Goal: Task Accomplishment & Management: Manage account settings

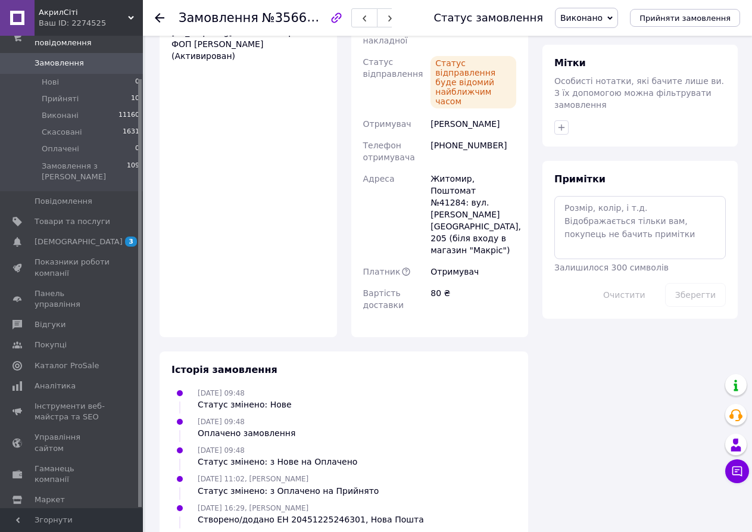
scroll to position [636, 0]
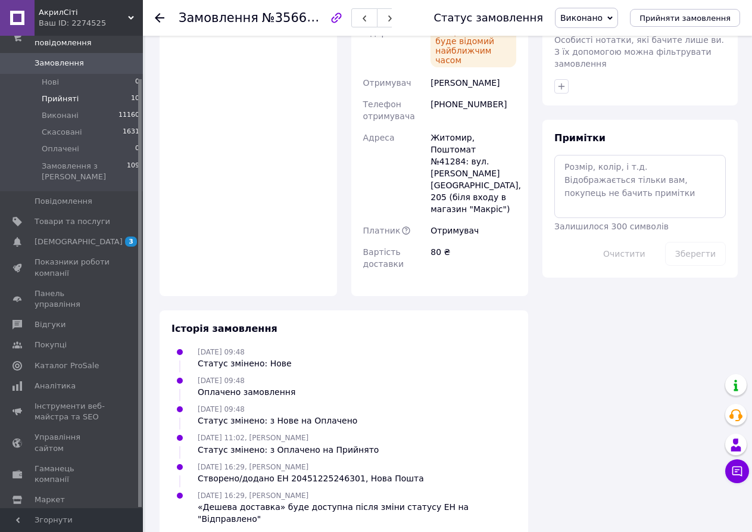
click at [80, 90] on li "Прийняті 10" at bounding box center [73, 98] width 146 height 17
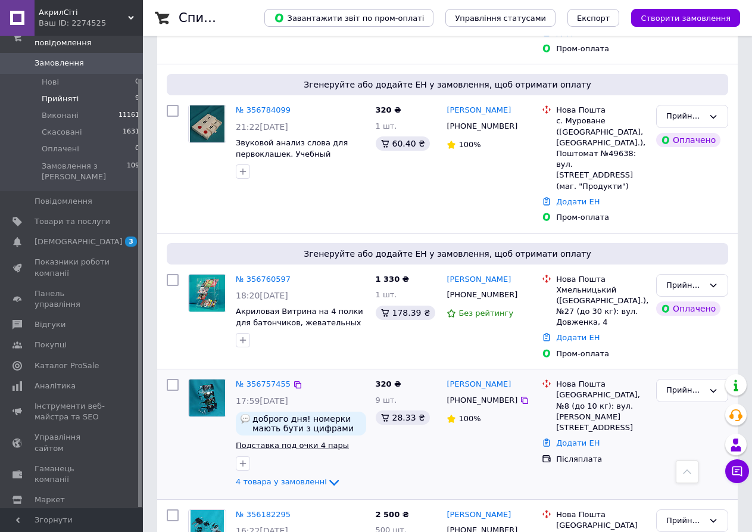
scroll to position [675, 0]
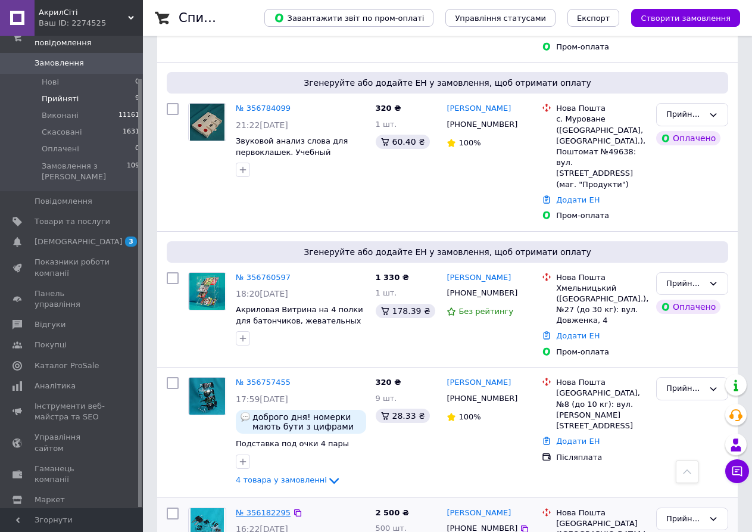
click at [257, 508] on link "№ 356182295" at bounding box center [263, 512] width 55 height 9
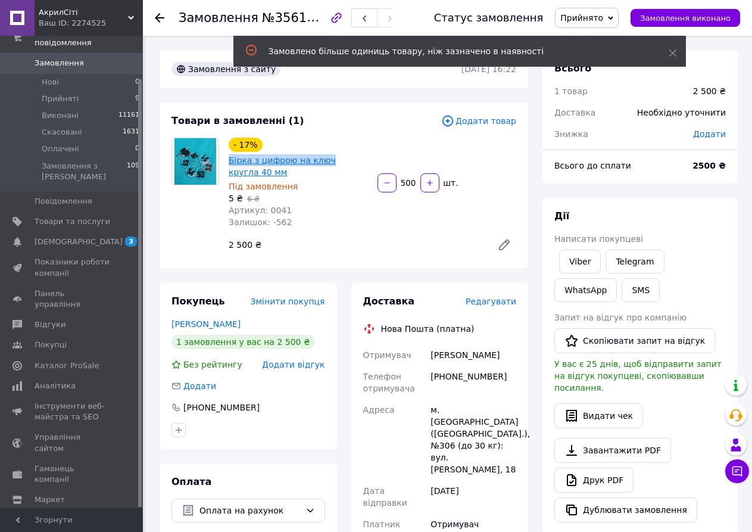
drag, startPoint x: 226, startPoint y: 161, endPoint x: 327, endPoint y: 167, distance: 100.8
click at [327, 167] on div "- 17% Бірка з цифрою на ключ кругла 40 мм Під замовлення 5 ₴   6 ₴ Артикул: 004…" at bounding box center [298, 182] width 149 height 95
copy link "Бірка з цифрою на ключ"
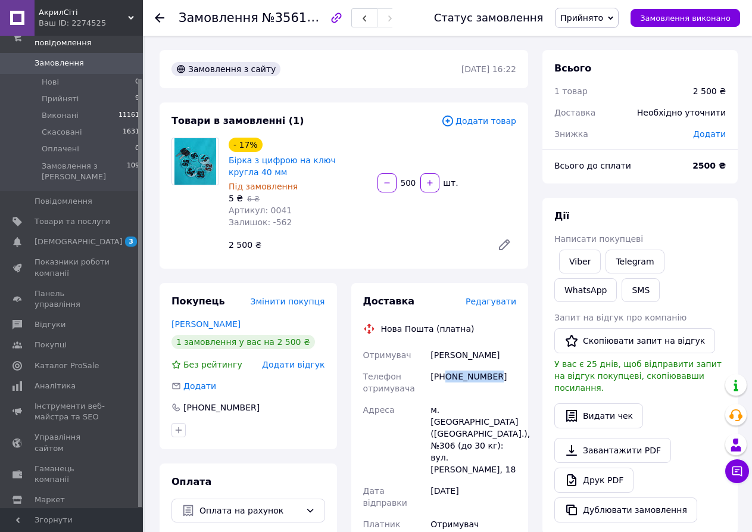
drag, startPoint x: 446, startPoint y: 382, endPoint x: 498, endPoint y: 382, distance: 51.8
click at [498, 382] on div "[PHONE_NUMBER]" at bounding box center [473, 381] width 90 height 33
copy div "0938016814"
drag, startPoint x: 453, startPoint y: 364, endPoint x: 511, endPoint y: 368, distance: 57.9
click at [511, 365] on div "[PERSON_NAME]" at bounding box center [473, 354] width 90 height 21
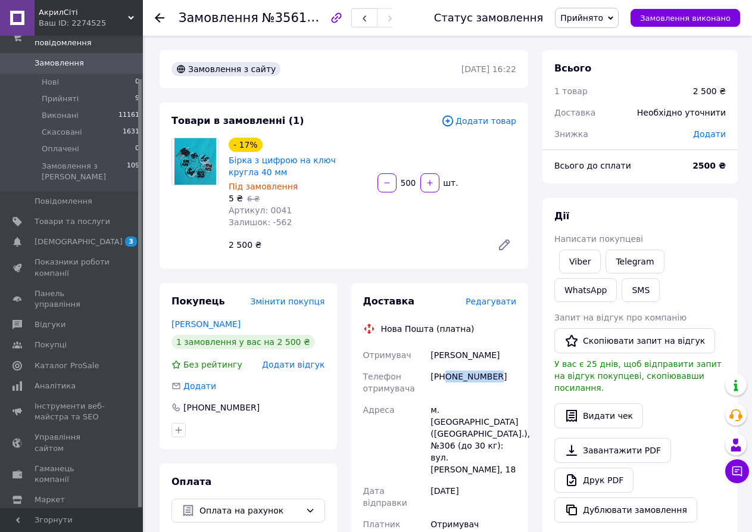
copy div "[PERSON_NAME]"
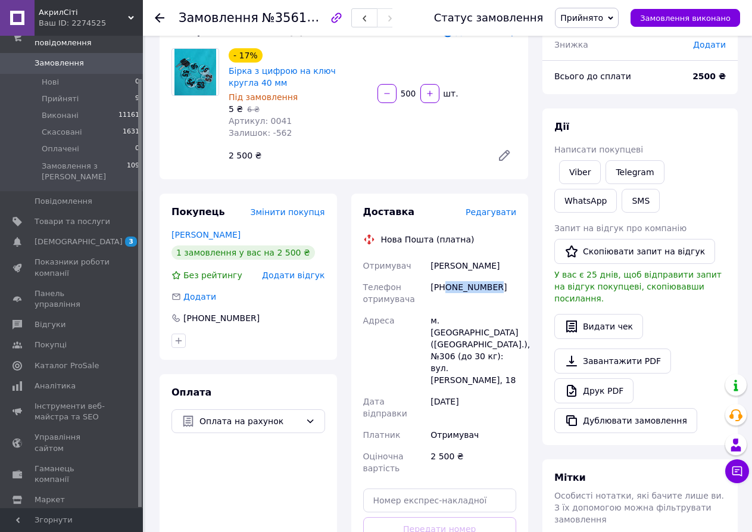
scroll to position [179, 0]
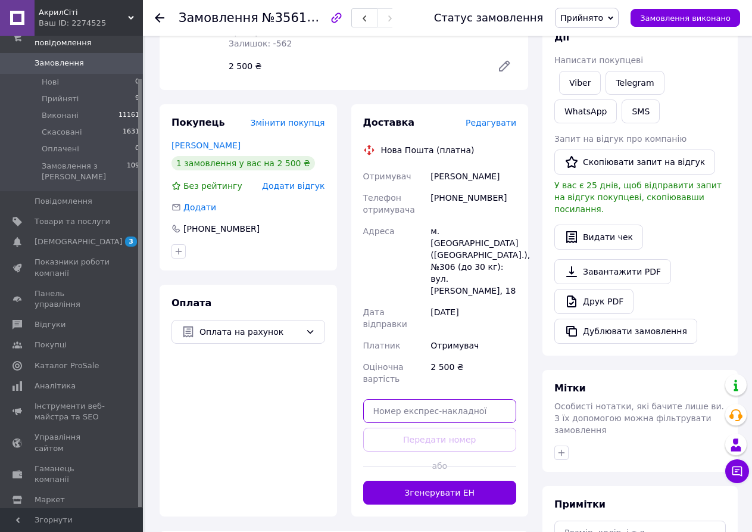
paste input "20451225329637"
type input "20451225329637"
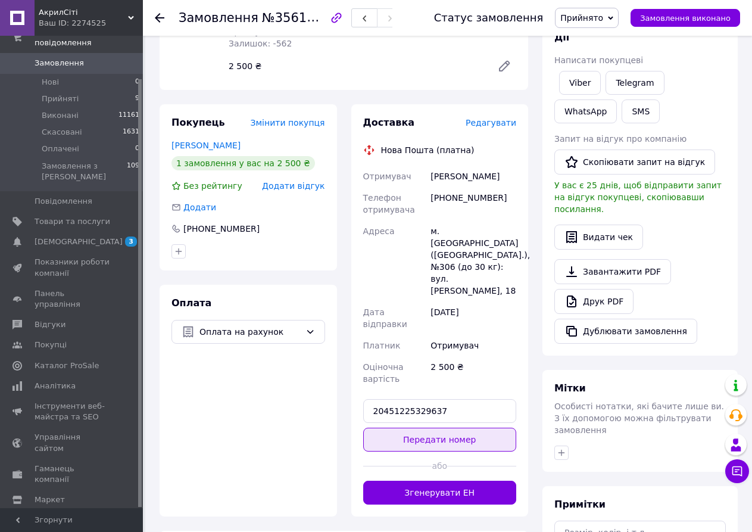
click at [444, 427] on button "Передати номер" at bounding box center [440, 439] width 154 height 24
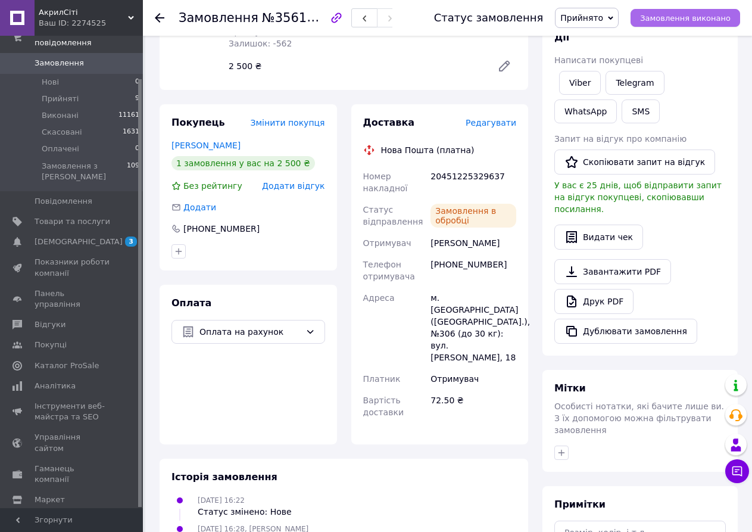
click at [667, 18] on span "Замовлення виконано" at bounding box center [685, 18] width 90 height 9
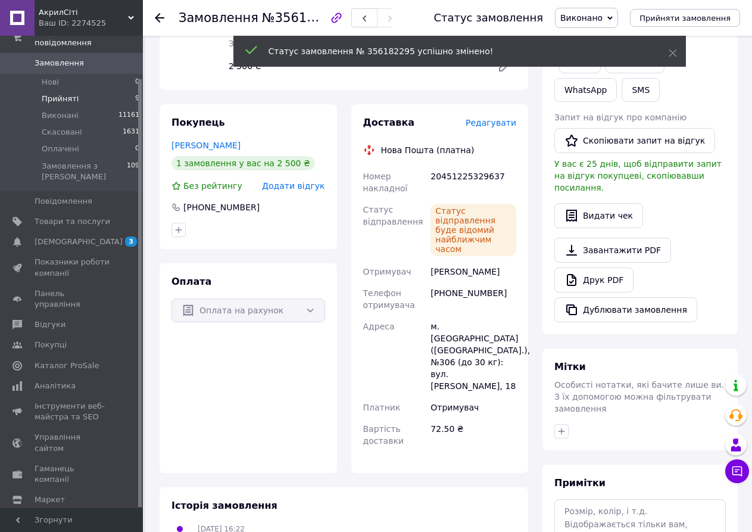
click at [58, 94] on li "Прийняті 9" at bounding box center [73, 98] width 146 height 17
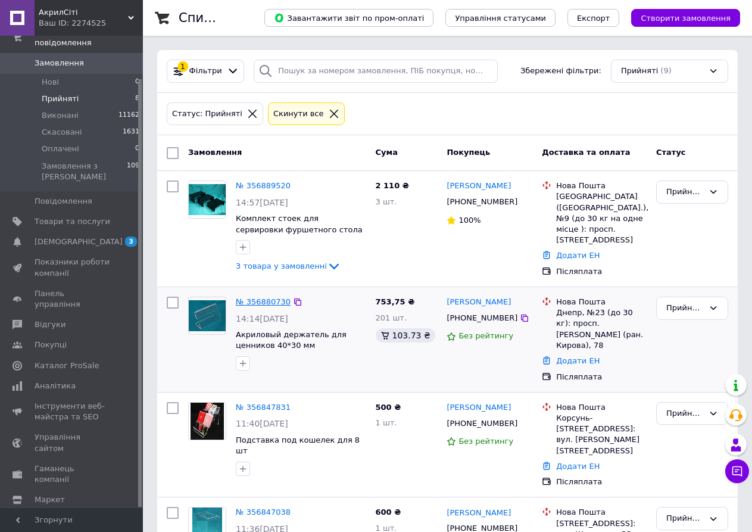
click at [252, 297] on link "№ 356880730" at bounding box center [263, 301] width 55 height 9
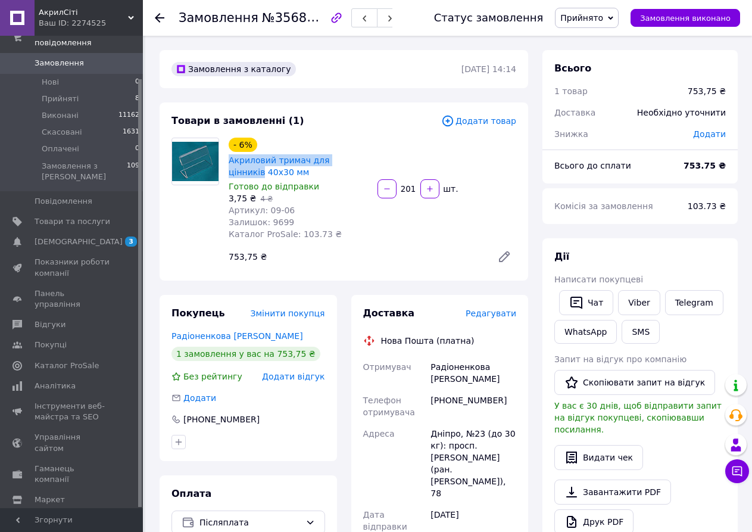
drag, startPoint x: 228, startPoint y: 162, endPoint x: 358, endPoint y: 168, distance: 129.9
click at [358, 168] on div "Акриловий тримач для цінників 40х30 мм" at bounding box center [298, 166] width 142 height 26
copy link "Акриловий тримач для цінників"
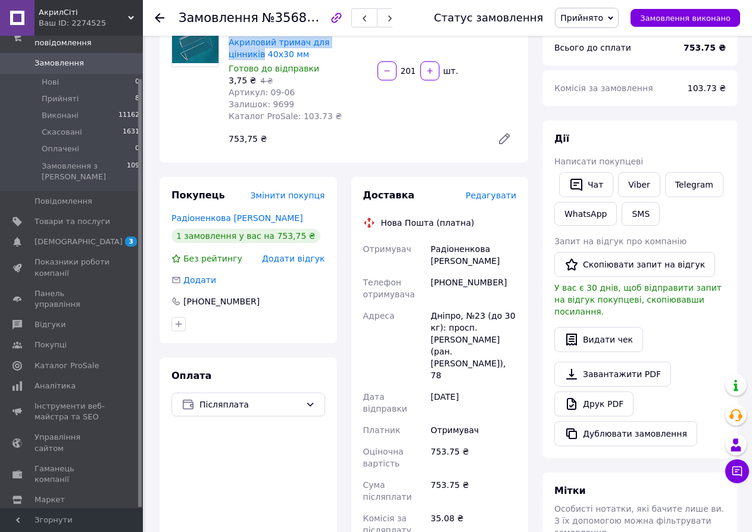
scroll to position [119, 0]
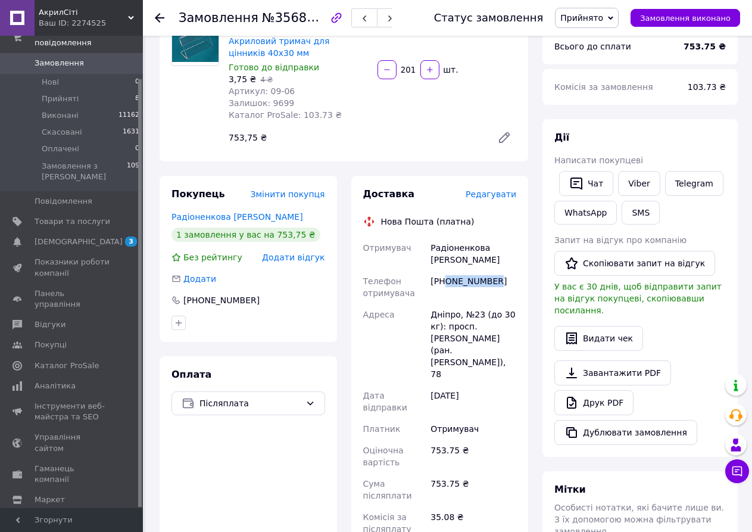
drag, startPoint x: 446, startPoint y: 291, endPoint x: 506, endPoint y: 296, distance: 59.8
click at [506, 296] on div "[PHONE_NUMBER]" at bounding box center [473, 286] width 90 height 33
copy div "0939013923"
drag, startPoint x: 431, startPoint y: 255, endPoint x: 496, endPoint y: 268, distance: 66.2
click at [496, 268] on div "Радіоненкова [PERSON_NAME]" at bounding box center [473, 253] width 90 height 33
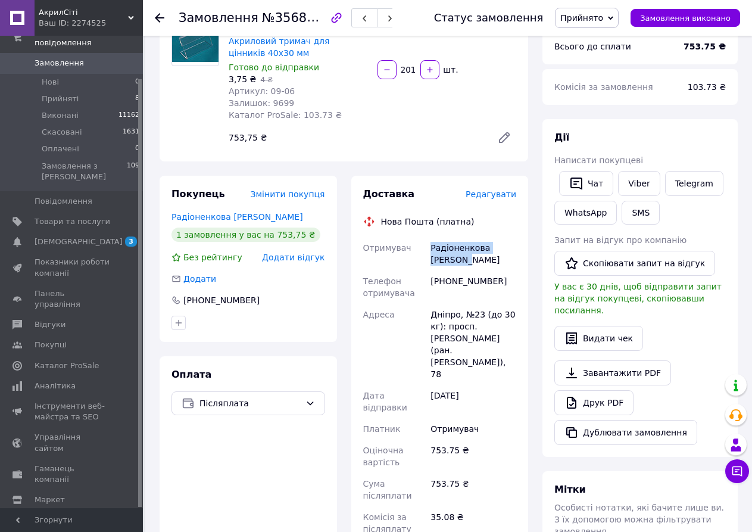
copy div "Радіоненкова [PERSON_NAME]"
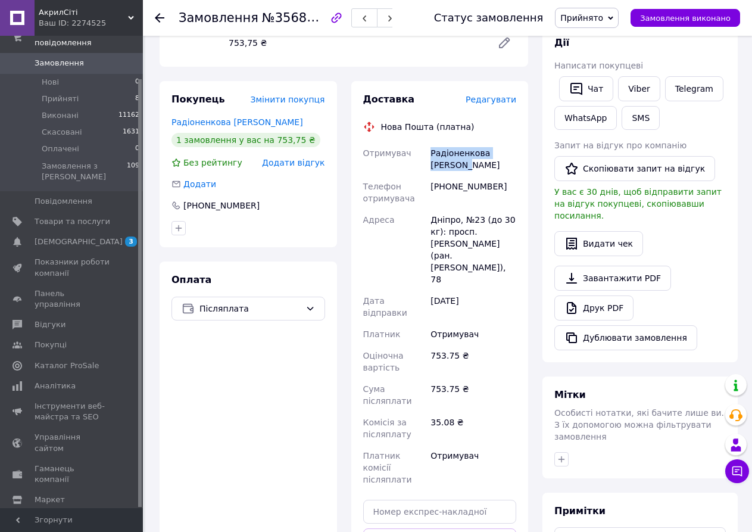
scroll to position [357, 0]
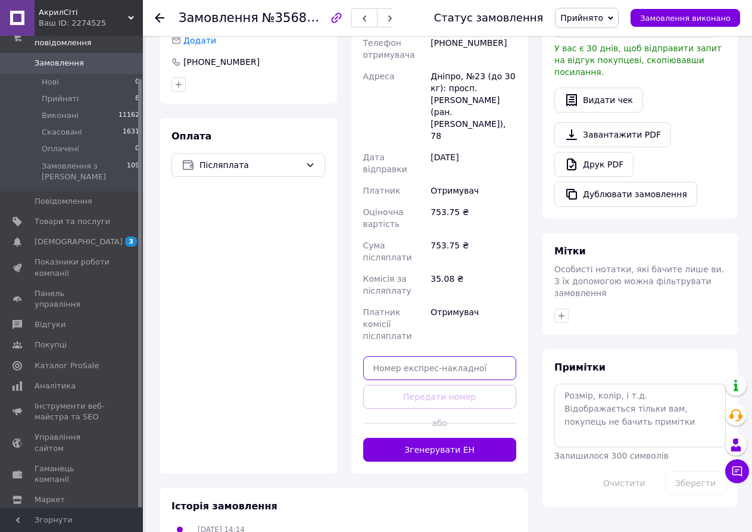
paste input "20451225331761"
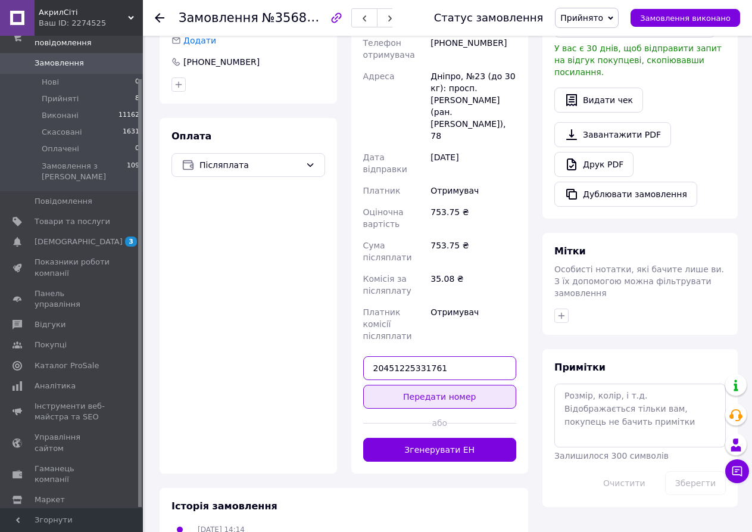
type input "20451225331761"
click at [428, 385] on button "Передати номер" at bounding box center [440, 397] width 154 height 24
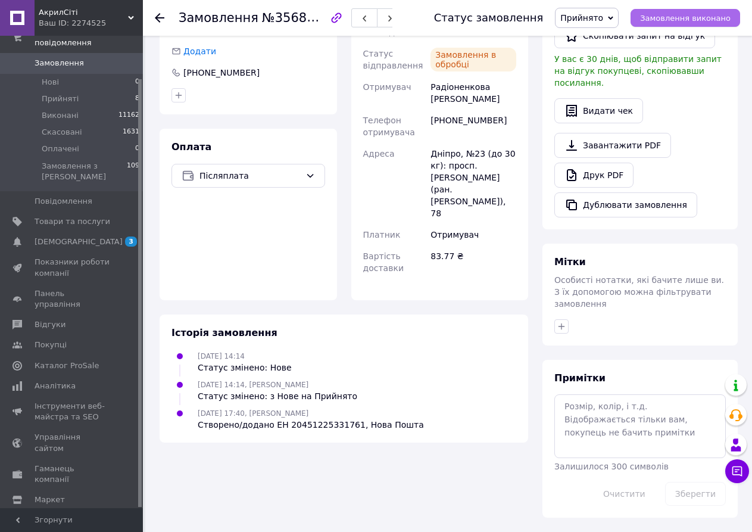
click at [686, 20] on span "Замовлення виконано" at bounding box center [685, 18] width 90 height 9
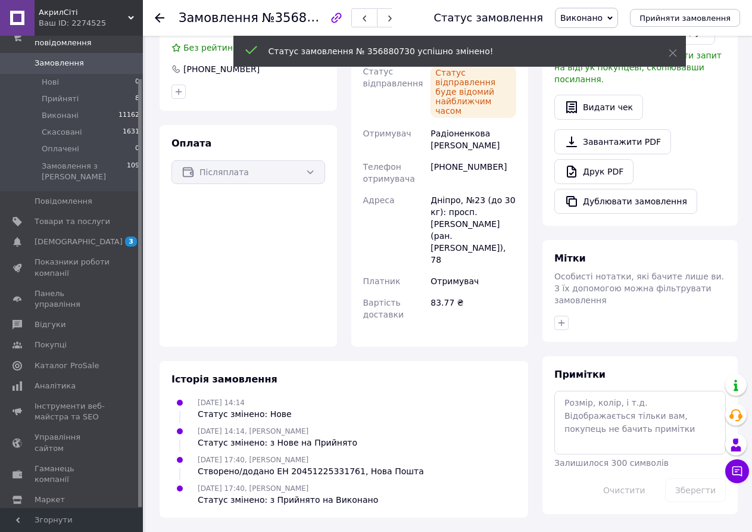
scroll to position [337, 0]
click at [54, 93] on span "Прийняті" at bounding box center [60, 98] width 37 height 11
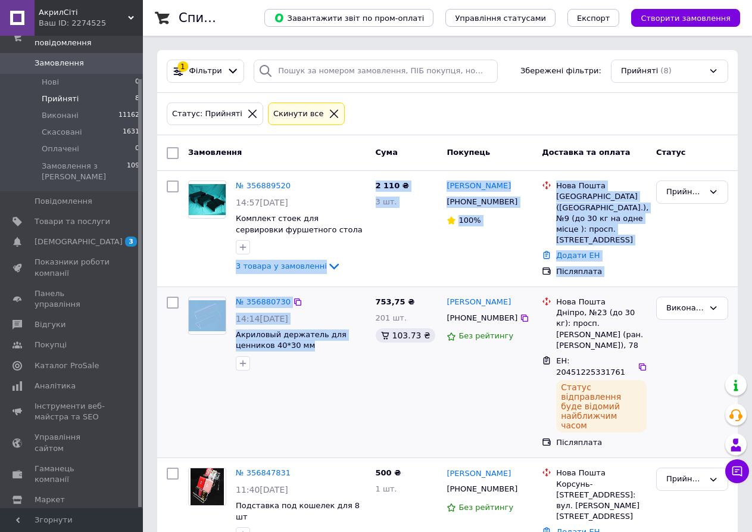
drag, startPoint x: 256, startPoint y: 240, endPoint x: 311, endPoint y: 389, distance: 158.0
click at [311, 389] on div "№ 356880730 14:14[DATE] Акриловый держатель для ценников 40*30 мм" at bounding box center [277, 372] width 188 height 161
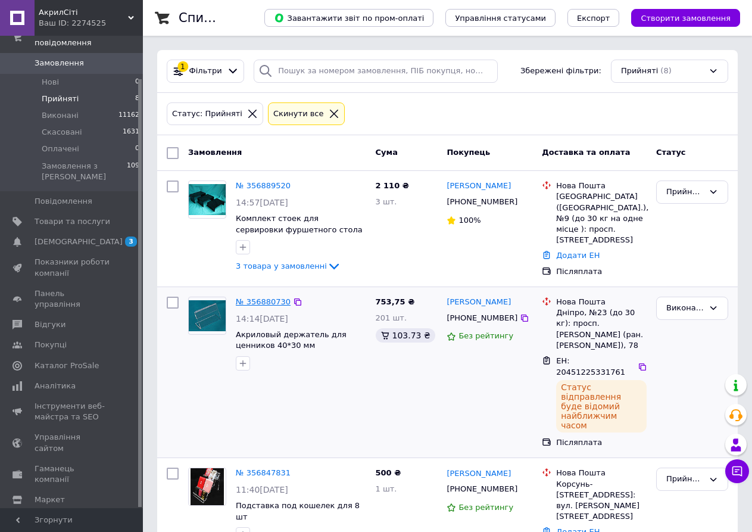
click at [258, 301] on link "№ 356880730" at bounding box center [263, 301] width 55 height 9
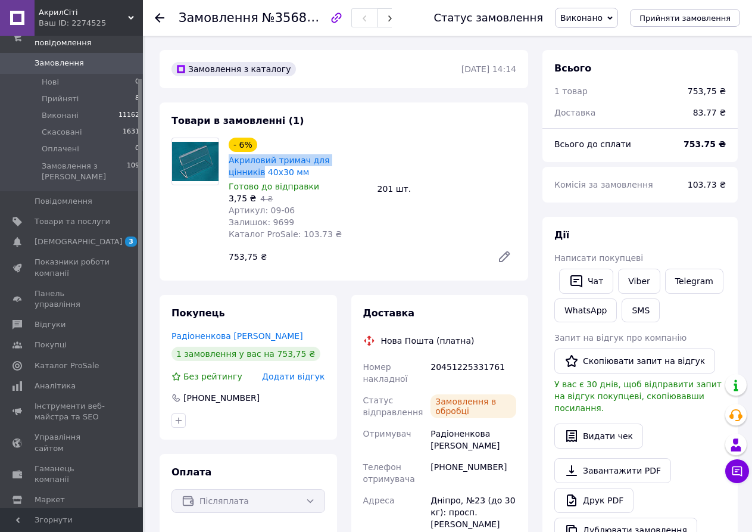
drag, startPoint x: 228, startPoint y: 161, endPoint x: 367, endPoint y: 161, distance: 138.7
click at [367, 161] on div "Акриловий тримач для цінників 40х30 мм" at bounding box center [298, 166] width 142 height 26
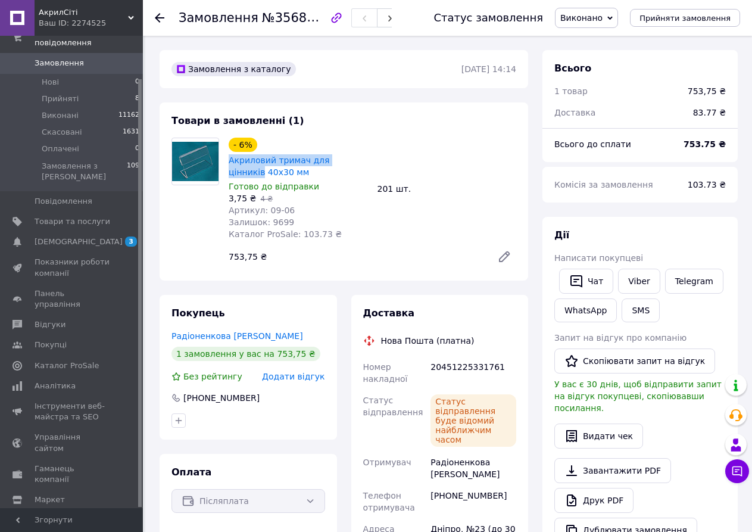
copy link "Акриловий тримач для цінників"
click at [63, 93] on span "Прийняті" at bounding box center [60, 98] width 37 height 11
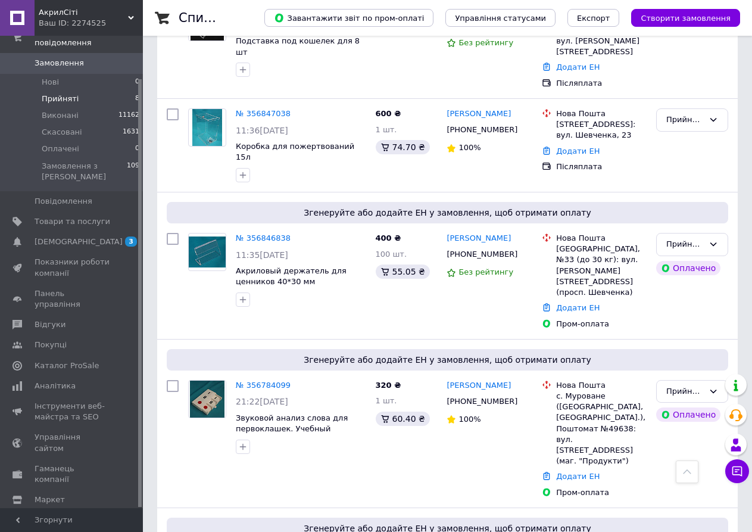
scroll to position [476, 0]
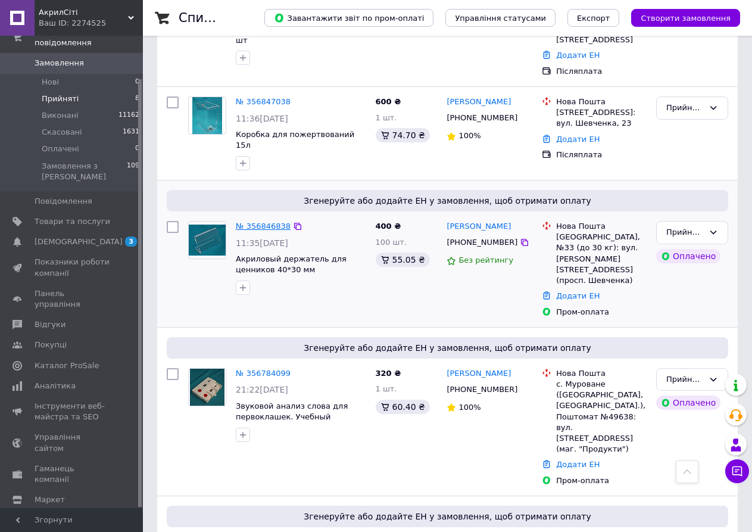
click at [246, 221] on link "№ 356846838" at bounding box center [263, 225] width 55 height 9
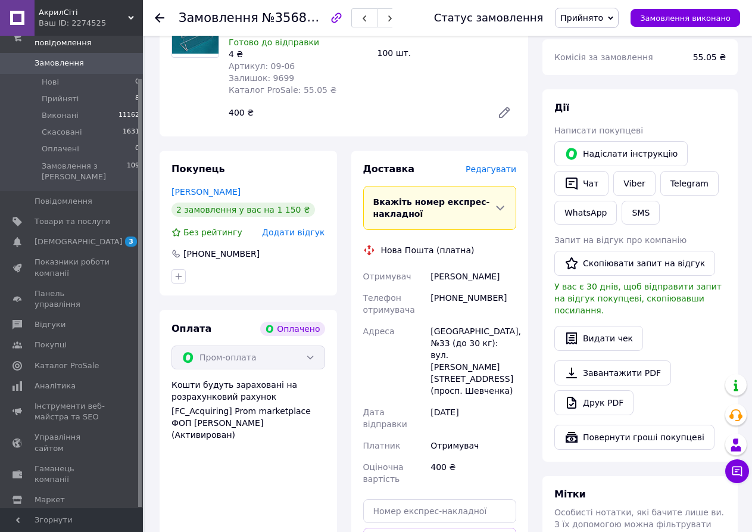
scroll to position [128, 0]
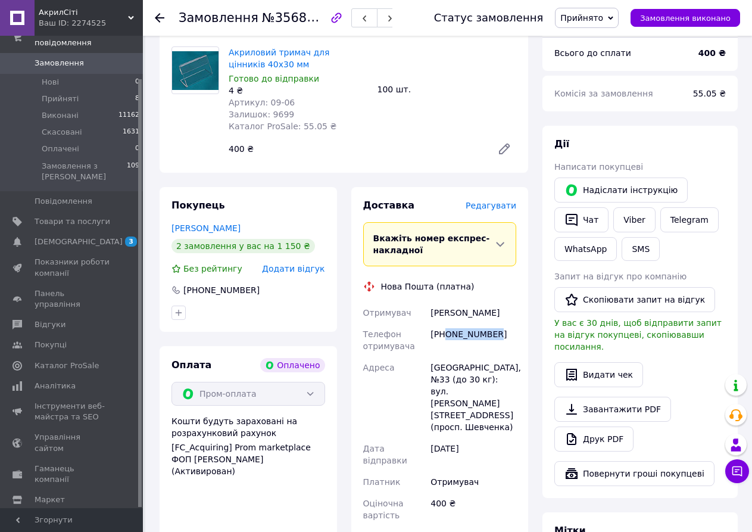
drag, startPoint x: 446, startPoint y: 347, endPoint x: 512, endPoint y: 353, distance: 66.3
click at [512, 353] on div "[PHONE_NUMBER]" at bounding box center [473, 339] width 90 height 33
copy div "0684532801"
drag, startPoint x: 430, startPoint y: 323, endPoint x: 495, endPoint y: 320, distance: 65.5
click at [495, 320] on div "[PERSON_NAME]" at bounding box center [473, 312] width 90 height 21
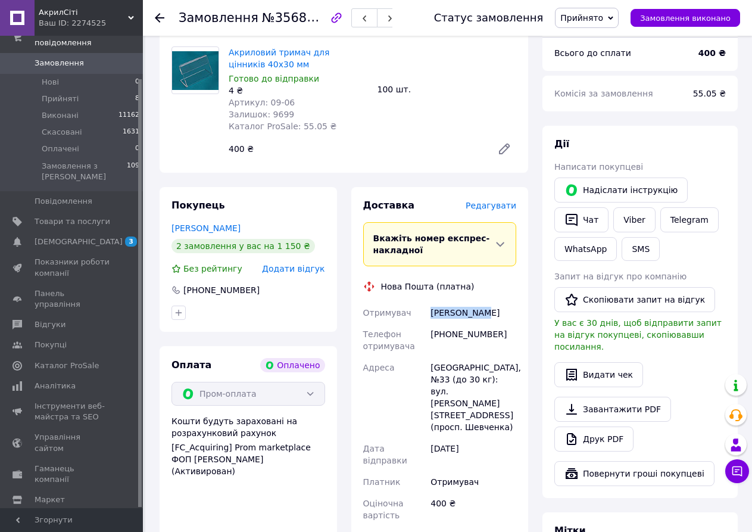
copy div "[PERSON_NAME]"
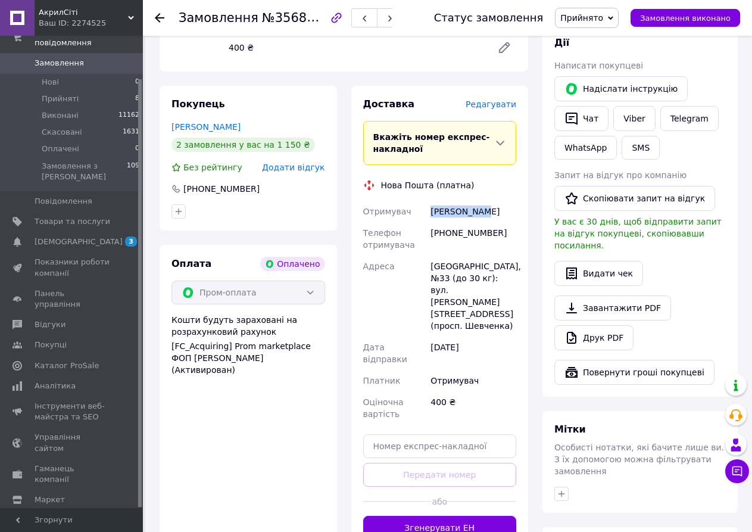
scroll to position [238, 0]
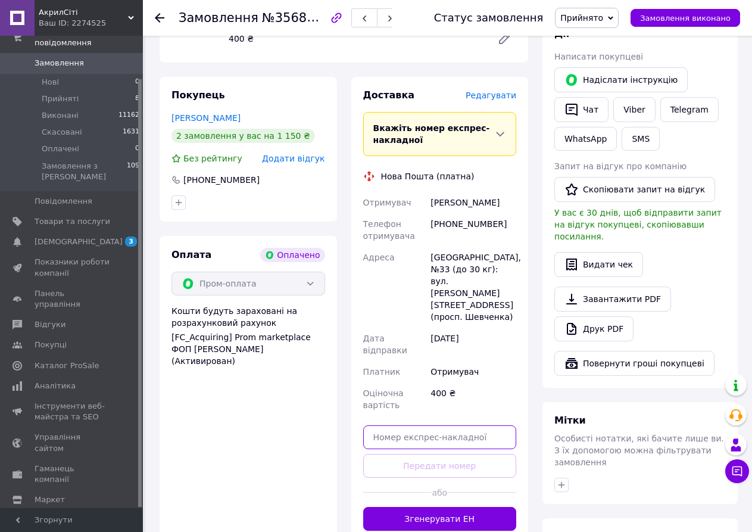
paste input "20451225333501"
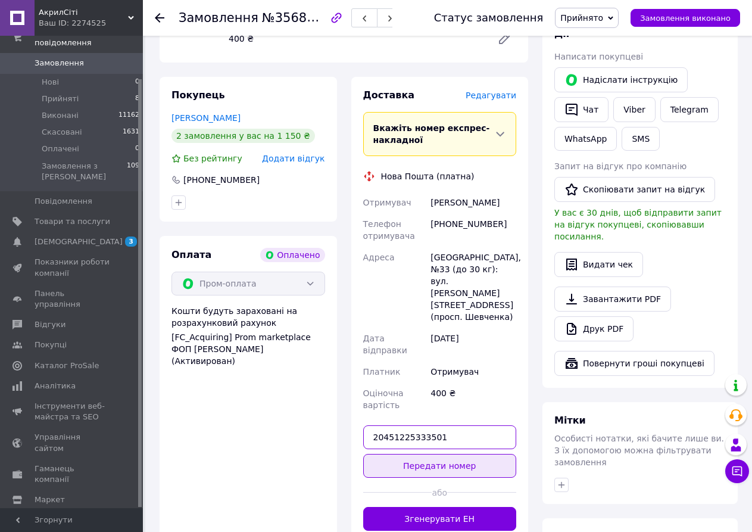
type input "20451225333501"
click at [453, 454] on button "Передати номер" at bounding box center [440, 466] width 154 height 24
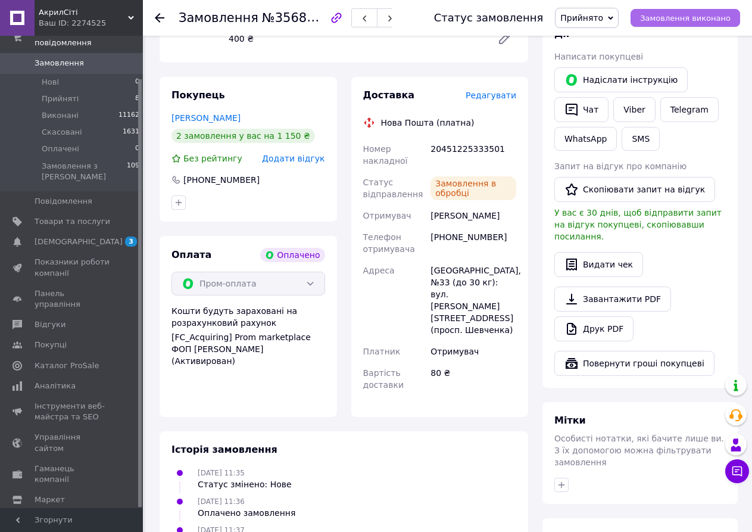
click at [663, 21] on span "Замовлення виконано" at bounding box center [685, 18] width 90 height 9
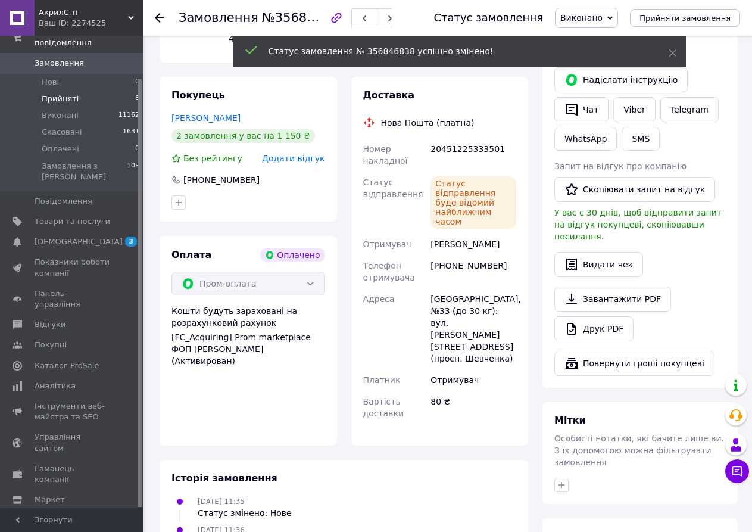
click at [58, 93] on span "Прийняті" at bounding box center [60, 98] width 37 height 11
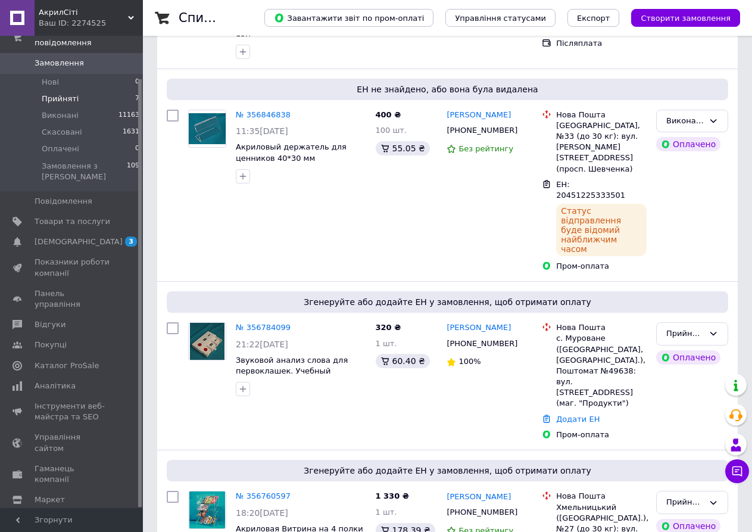
scroll to position [533, 0]
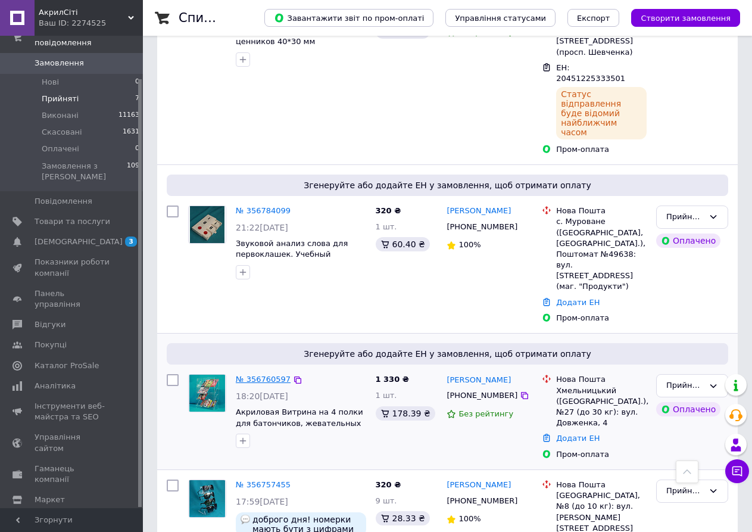
click at [254, 374] on link "№ 356760597" at bounding box center [263, 378] width 55 height 9
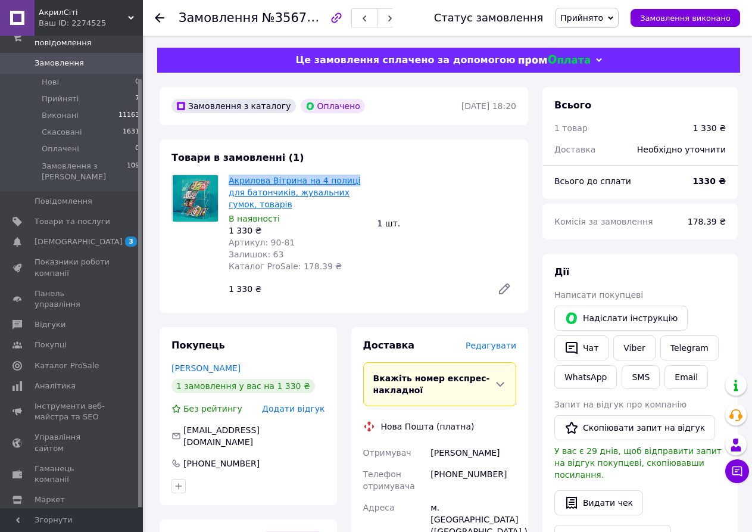
drag, startPoint x: 230, startPoint y: 177, endPoint x: 350, endPoint y: 180, distance: 119.7
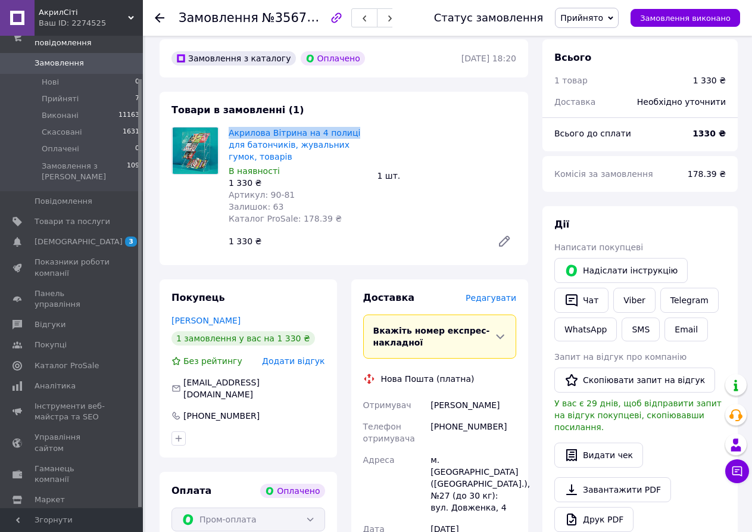
scroll to position [179, 0]
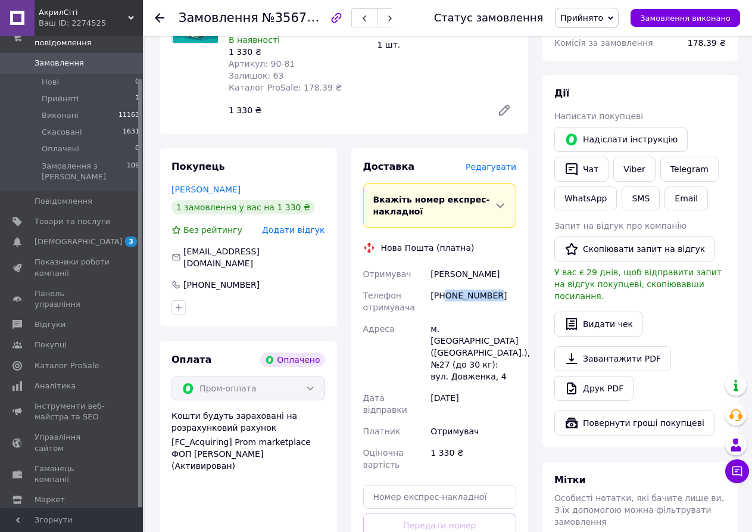
drag, startPoint x: 448, startPoint y: 310, endPoint x: 502, endPoint y: 305, distance: 54.4
click at [502, 305] on div "[PHONE_NUMBER]" at bounding box center [473, 301] width 90 height 33
copy div "0675865141"
drag, startPoint x: 429, startPoint y: 284, endPoint x: 510, endPoint y: 284, distance: 81.0
click at [510, 284] on div "[PERSON_NAME]" at bounding box center [473, 273] width 90 height 21
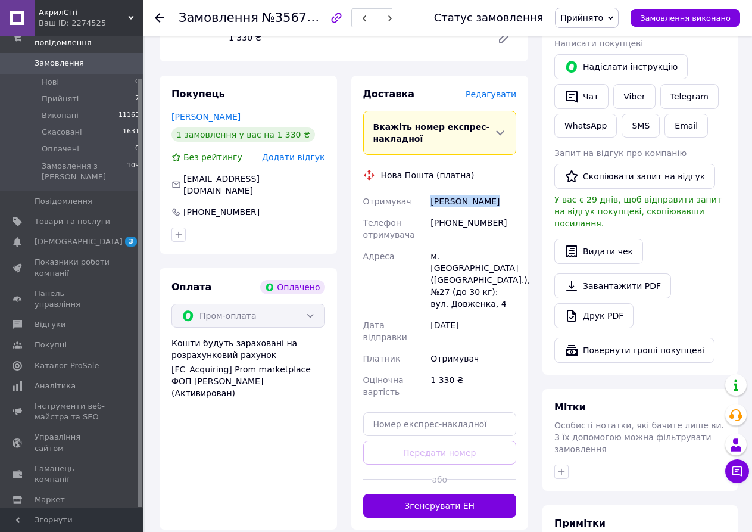
scroll to position [417, 0]
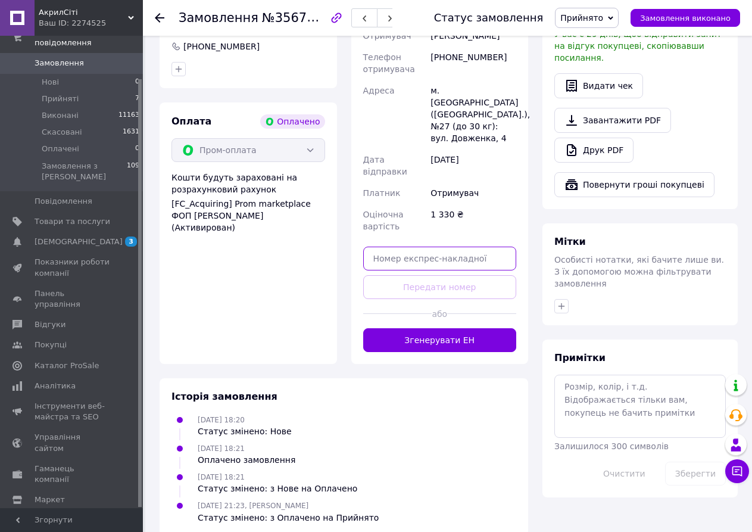
paste input "20451225335278"
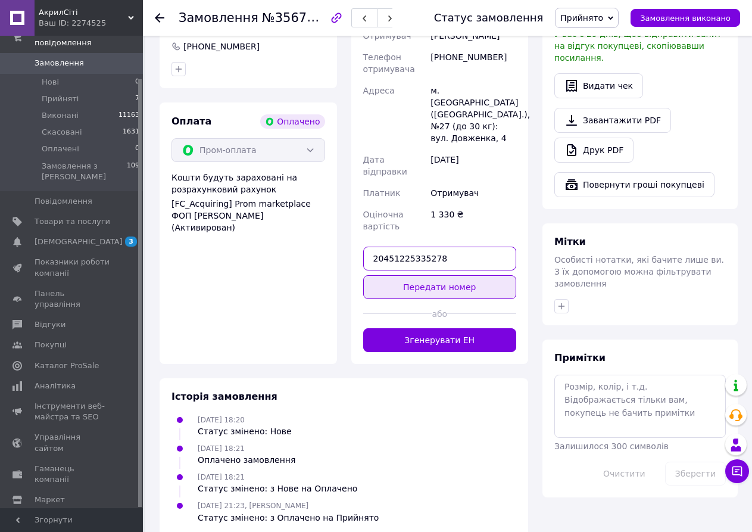
type input "20451225335278"
click at [427, 286] on button "Передати номер" at bounding box center [440, 287] width 154 height 24
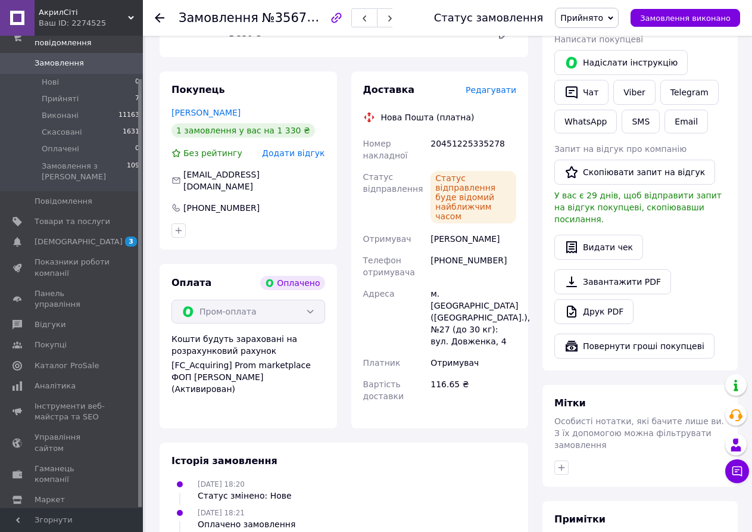
scroll to position [238, 0]
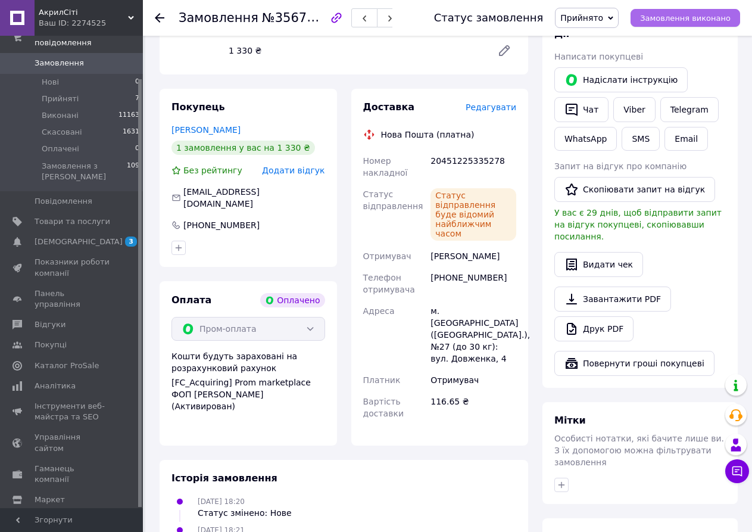
click at [717, 14] on span "Замовлення виконано" at bounding box center [685, 18] width 90 height 9
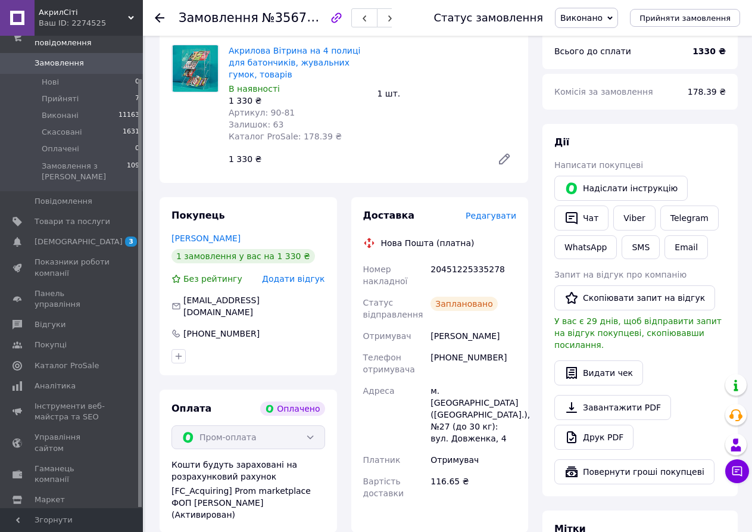
scroll to position [0, 0]
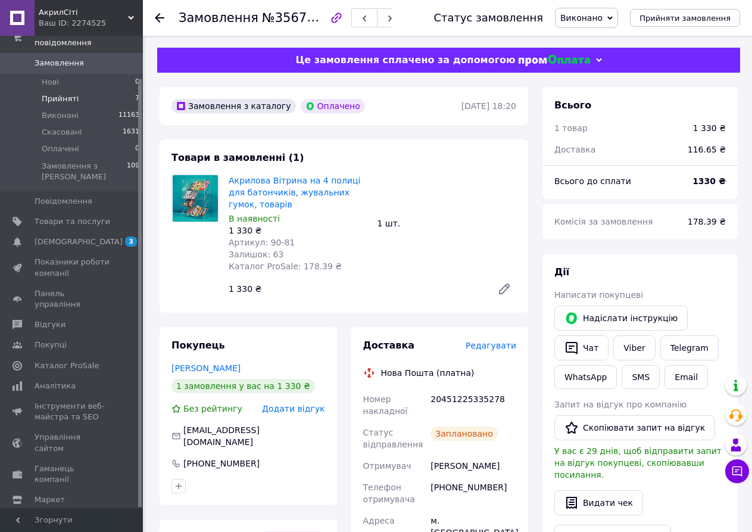
click at [79, 90] on li "Прийняті 7" at bounding box center [73, 98] width 146 height 17
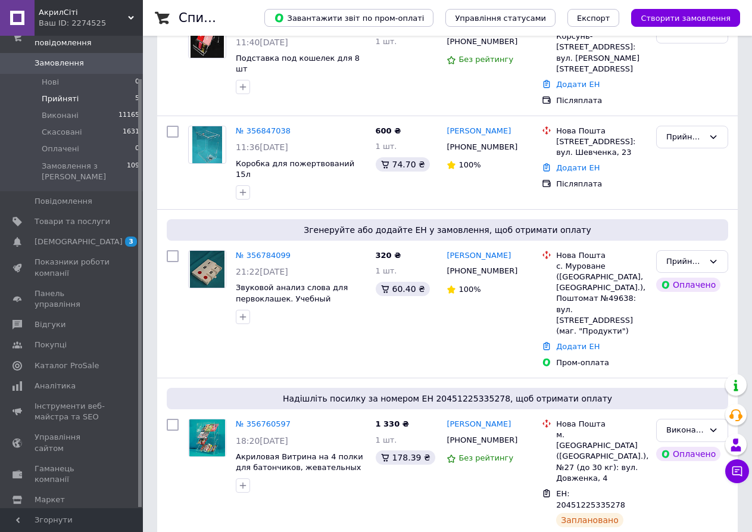
scroll to position [298, 0]
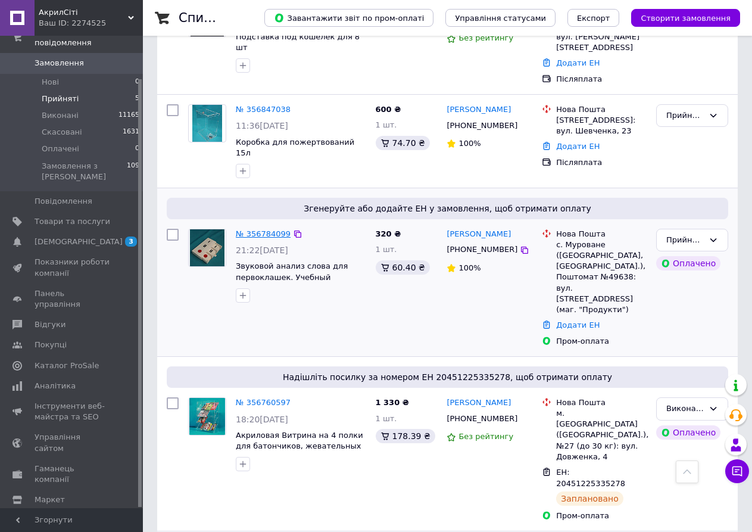
click at [252, 229] on link "№ 356784099" at bounding box center [263, 233] width 55 height 9
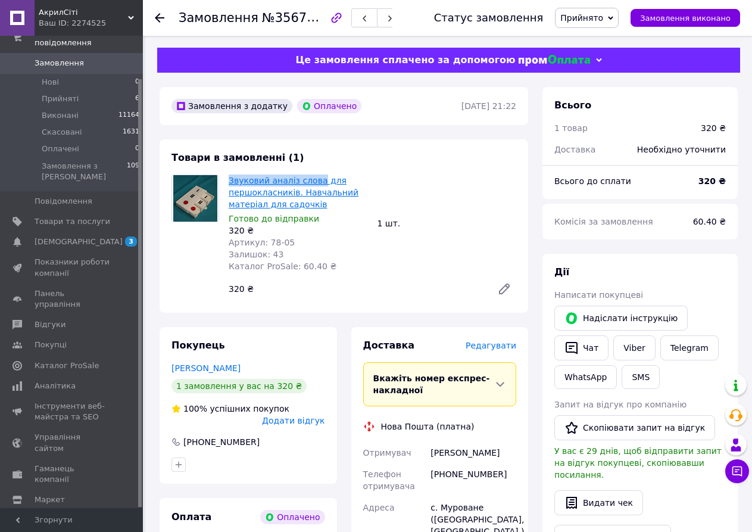
drag, startPoint x: 227, startPoint y: 182, endPoint x: 320, endPoint y: 188, distance: 93.1
click at [320, 188] on div "Звуковий аналіз слова для першокласників. Навчальний матеріал для садочків Гото…" at bounding box center [298, 223] width 149 height 102
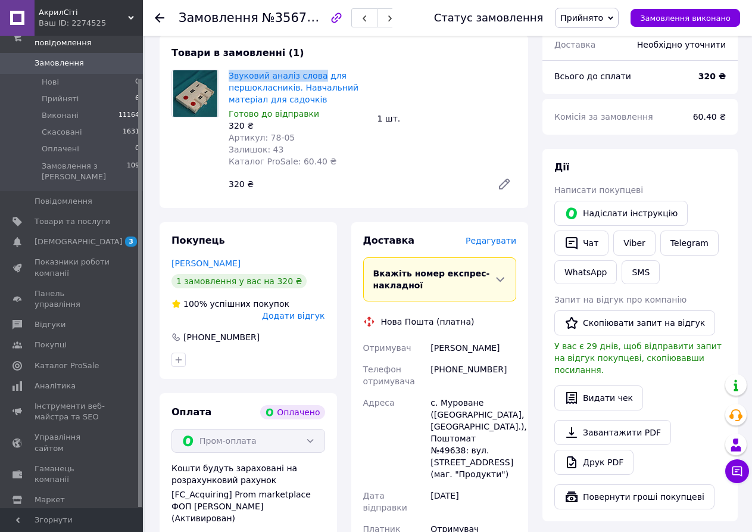
scroll to position [179, 0]
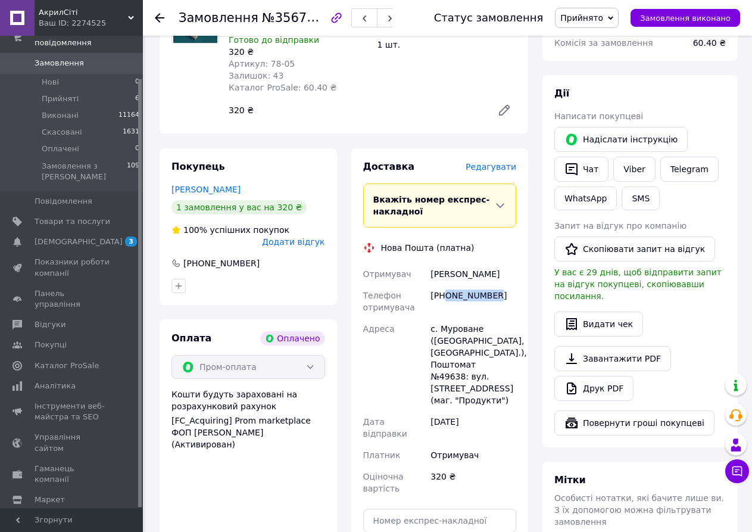
drag, startPoint x: 447, startPoint y: 308, endPoint x: 499, endPoint y: 308, distance: 52.4
click at [499, 308] on div "[PHONE_NUMBER]" at bounding box center [473, 301] width 90 height 33
drag, startPoint x: 432, startPoint y: 280, endPoint x: 510, endPoint y: 283, distance: 78.7
click at [510, 283] on div "[PERSON_NAME]" at bounding box center [473, 273] width 90 height 21
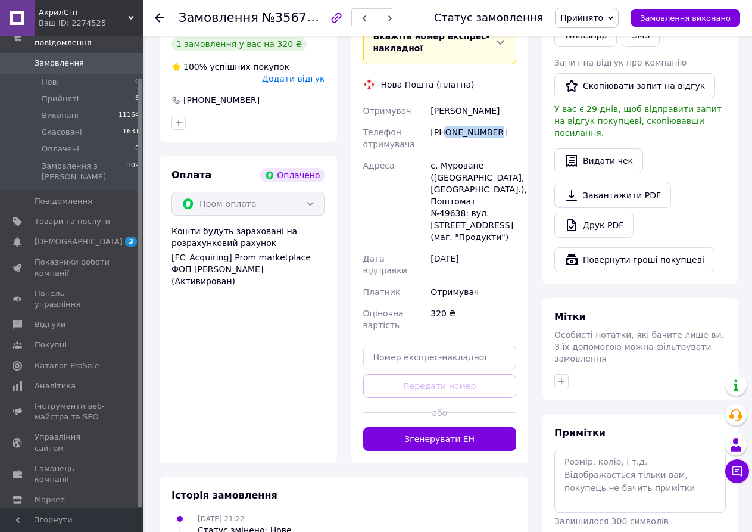
scroll to position [476, 0]
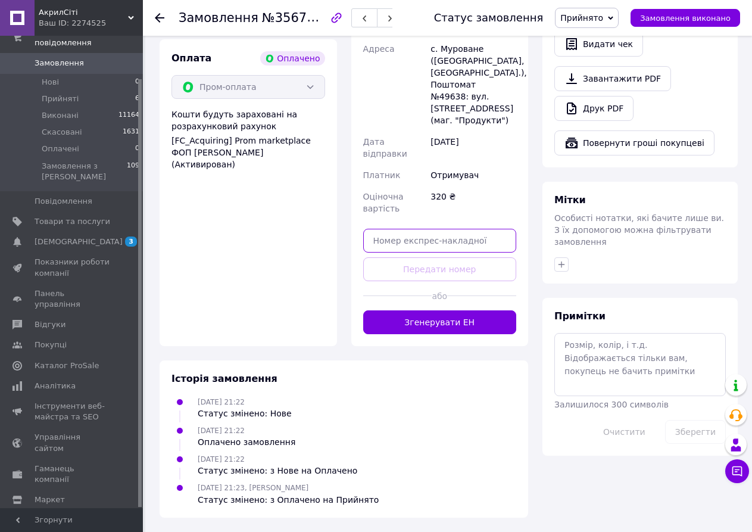
paste input "20451225341767"
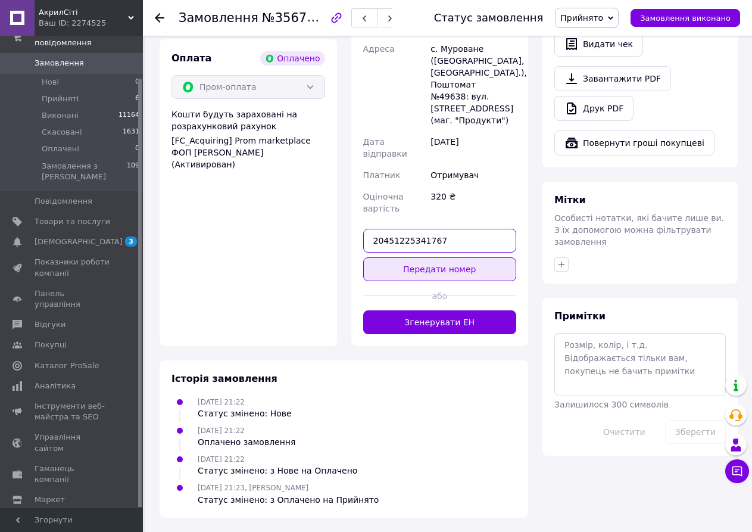
type input "20451225341767"
click at [424, 261] on button "Передати номер" at bounding box center [440, 269] width 154 height 24
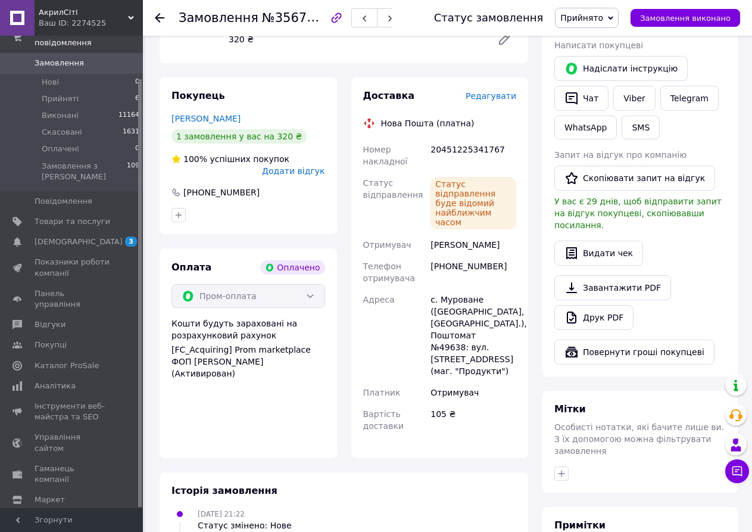
scroll to position [242, 0]
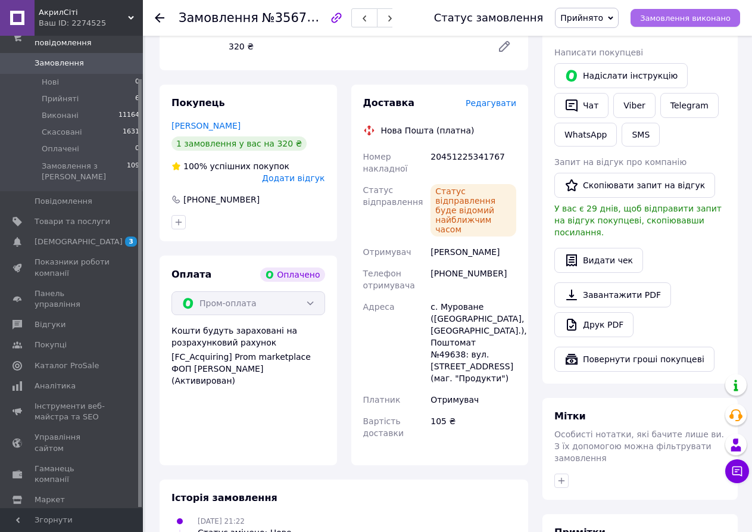
click at [681, 23] on button "Замовлення виконано" at bounding box center [685, 18] width 110 height 18
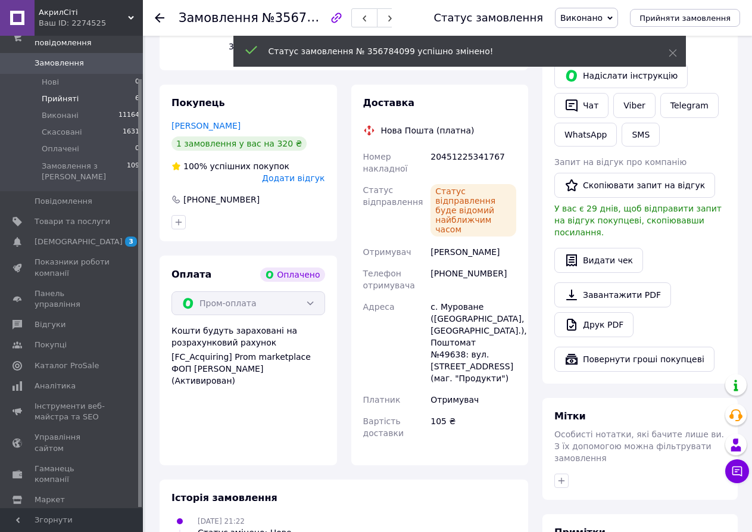
click at [57, 93] on span "Прийняті" at bounding box center [60, 98] width 37 height 11
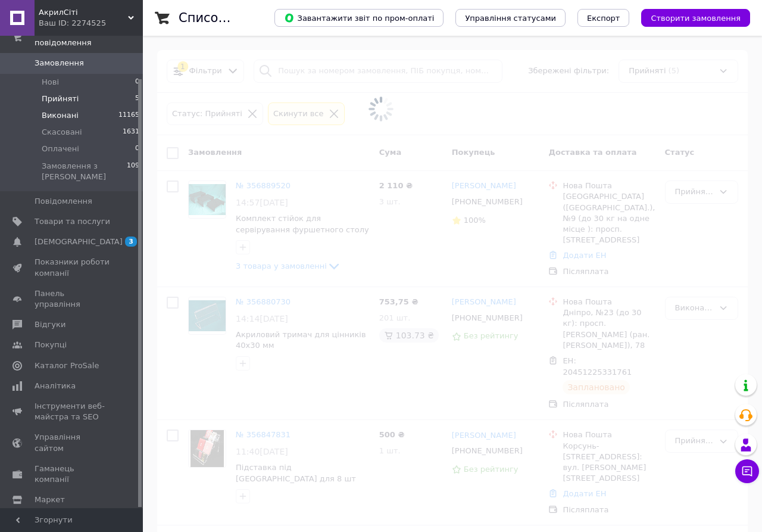
click at [60, 110] on span "Виконані" at bounding box center [60, 115] width 37 height 11
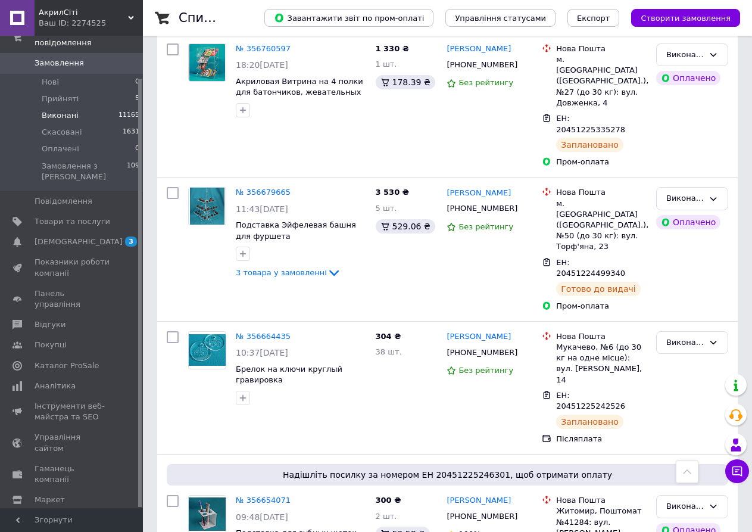
scroll to position [476, 0]
